Goal: Register for event/course

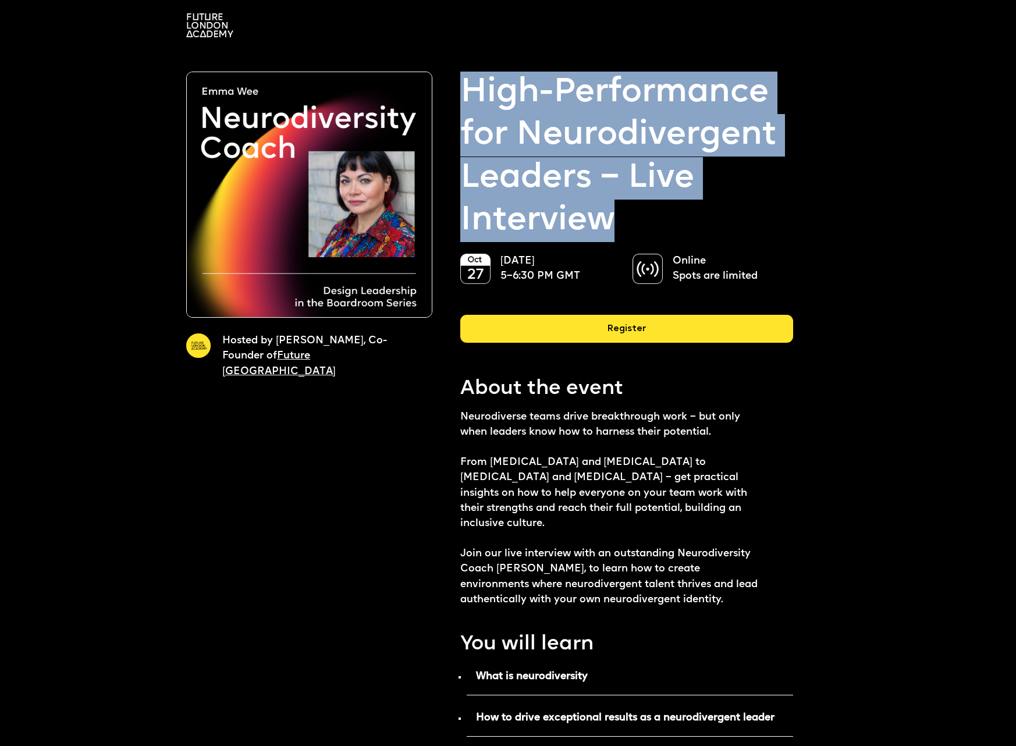
drag, startPoint x: 458, startPoint y: 90, endPoint x: 614, endPoint y: 219, distance: 202.1
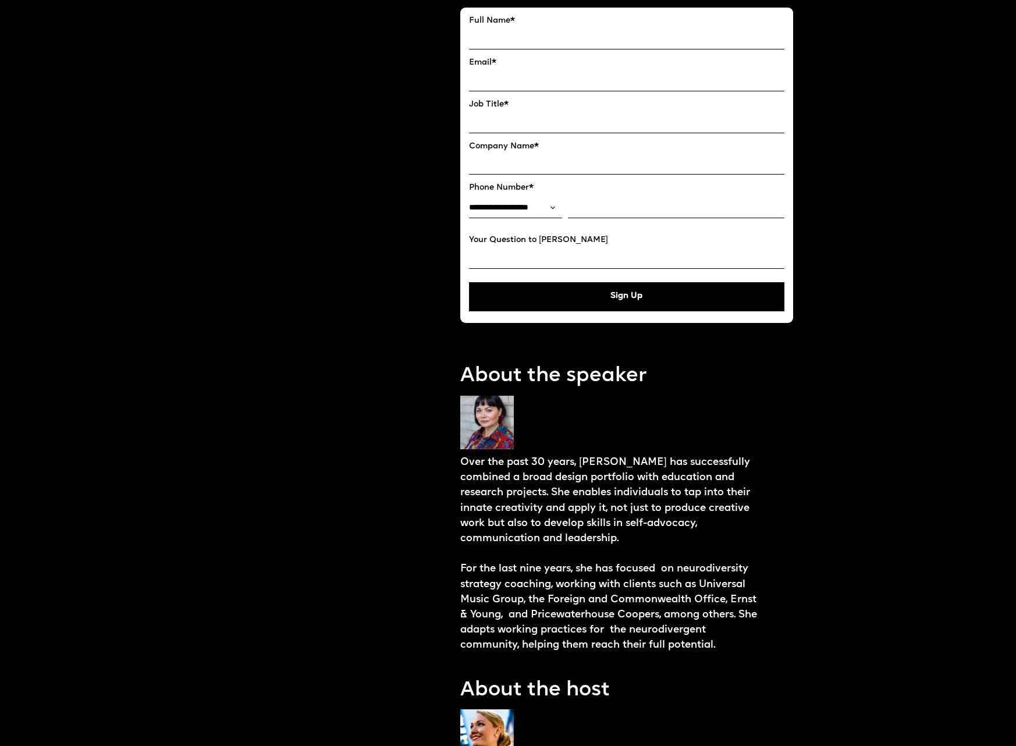
scroll to position [881, 0]
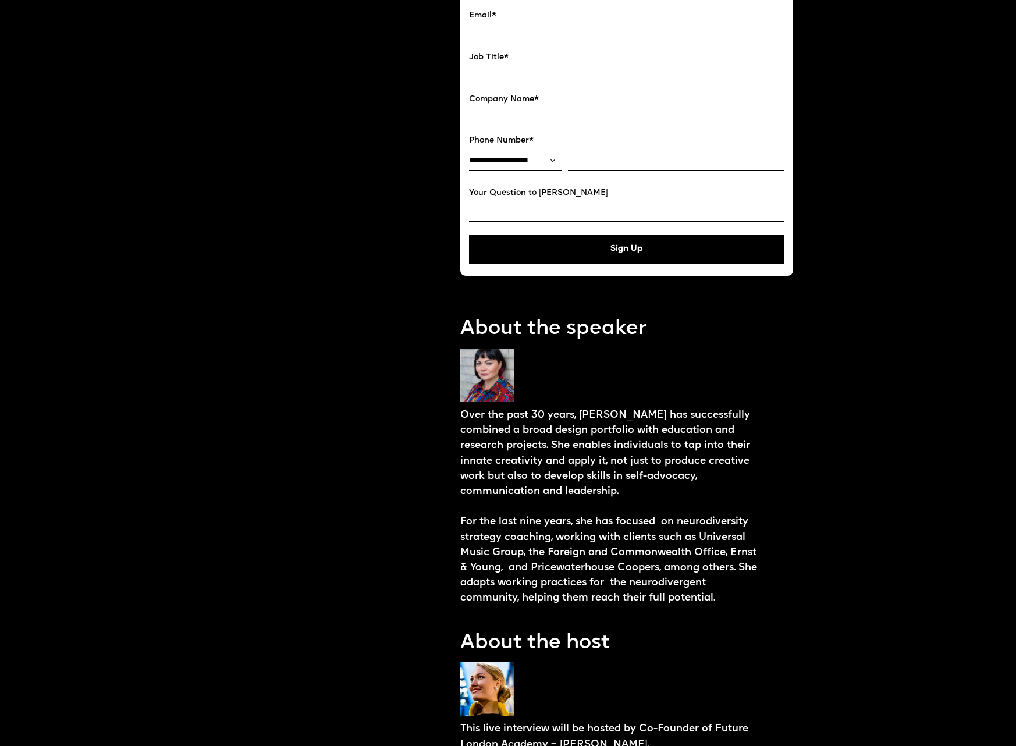
copy strong "High-Performance for Neurodivergent Leaders – Live Interview"
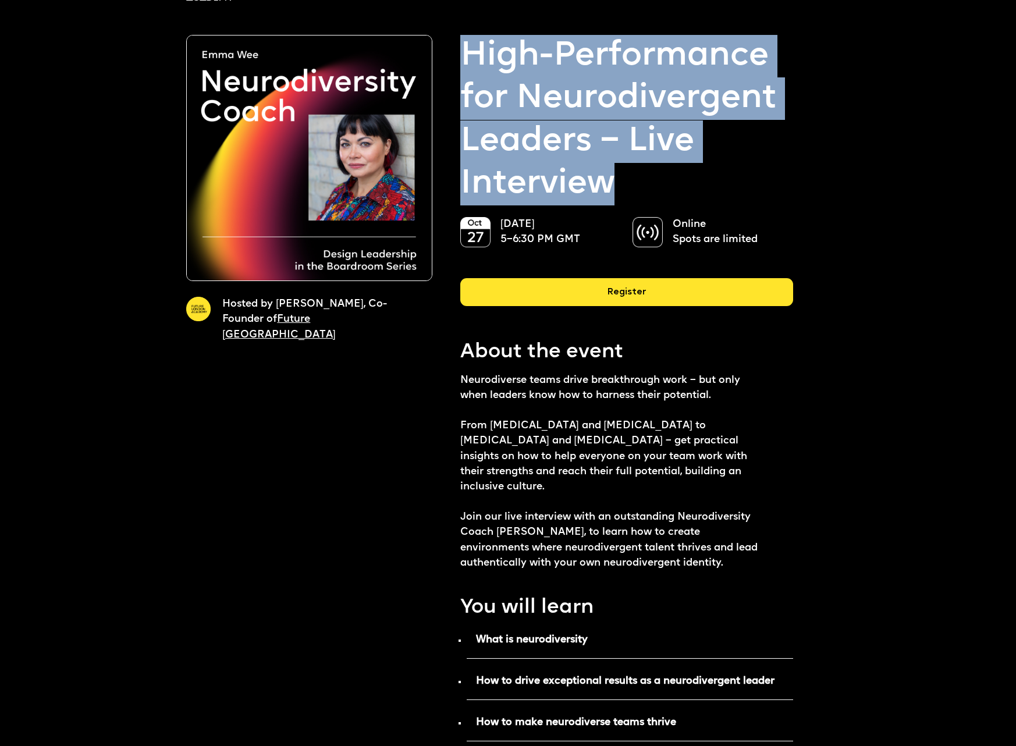
scroll to position [0, 0]
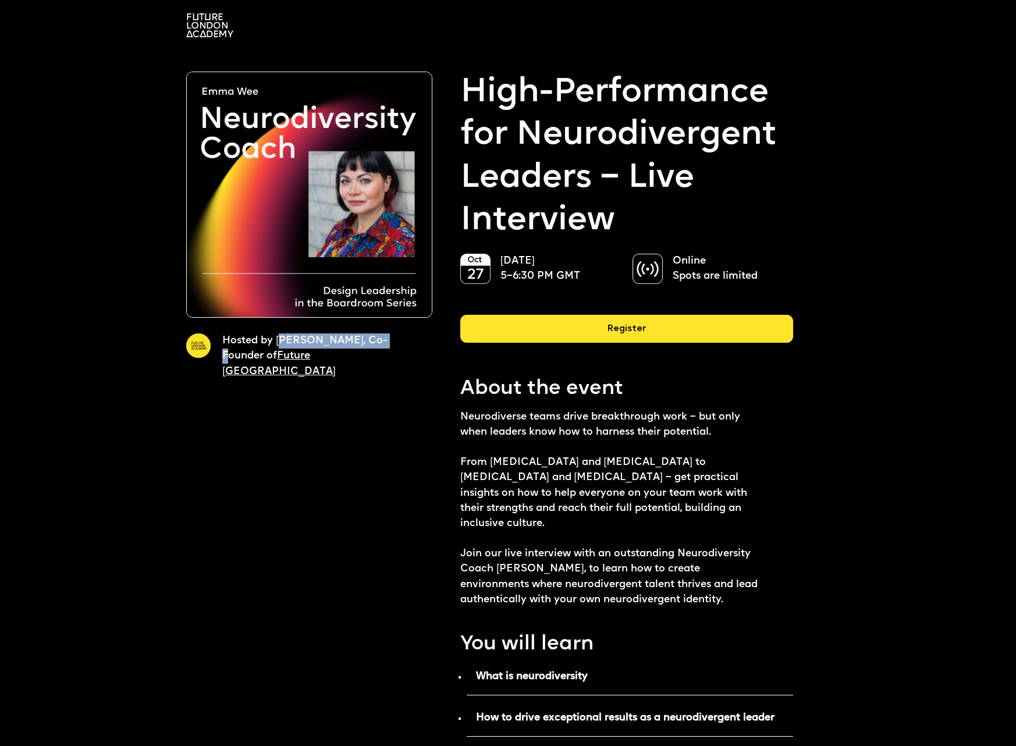
drag, startPoint x: 280, startPoint y: 339, endPoint x: 382, endPoint y: 340, distance: 102.4
click at [382, 340] on p "Hosted by [PERSON_NAME], Co-Founder of Future [GEOGRAPHIC_DATA]" at bounding box center [316, 356] width 189 height 46
click at [382, 341] on p "Hosted by [PERSON_NAME], Co-Founder of Future [GEOGRAPHIC_DATA]" at bounding box center [316, 356] width 189 height 46
drag, startPoint x: 382, startPoint y: 338, endPoint x: 276, endPoint y: 343, distance: 106.0
click at [276, 343] on p "Hosted by [PERSON_NAME], Co-Founder of Future [GEOGRAPHIC_DATA]" at bounding box center [316, 356] width 189 height 46
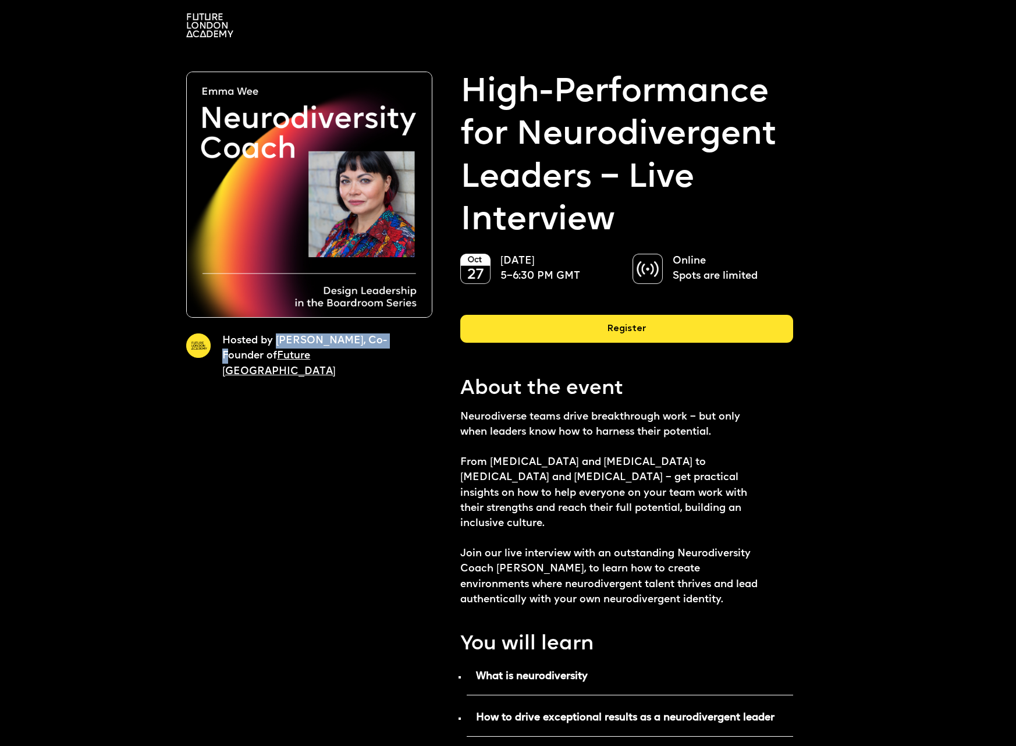
copy p "[PERSON_NAME]"
